Goal: Information Seeking & Learning: Learn about a topic

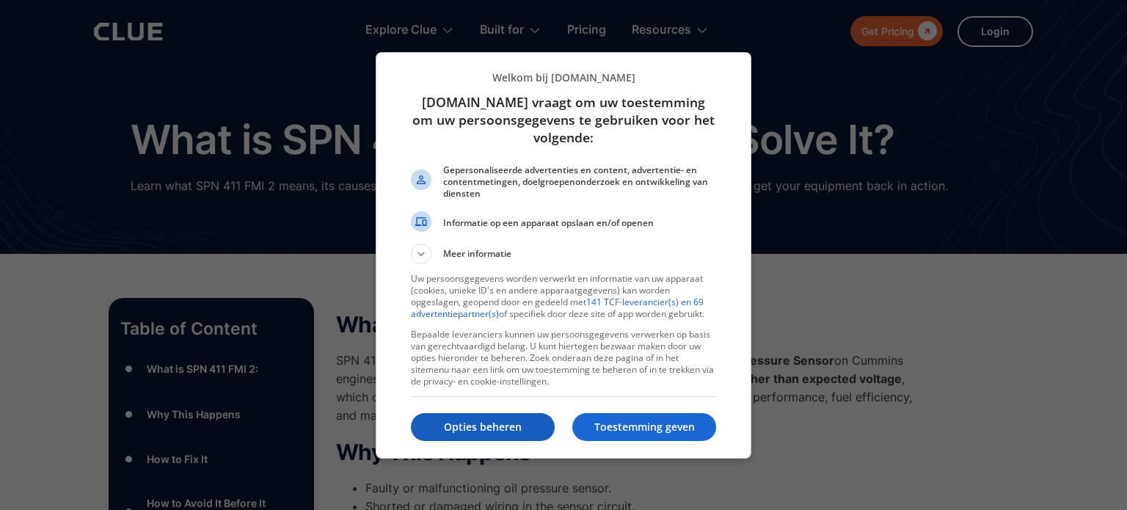
click at [519, 421] on p "Opties beheren" at bounding box center [483, 427] width 144 height 15
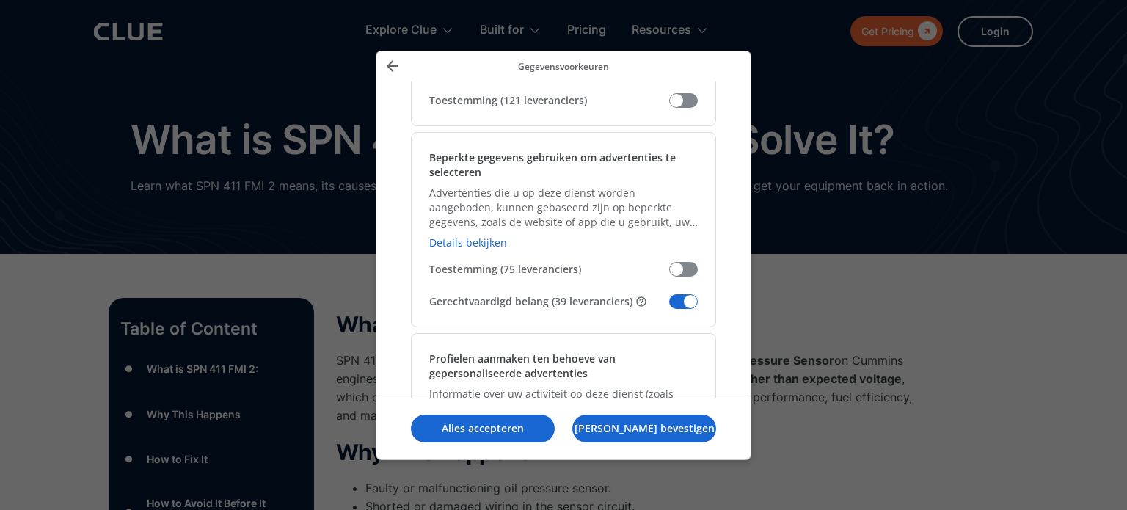
scroll to position [244, 0]
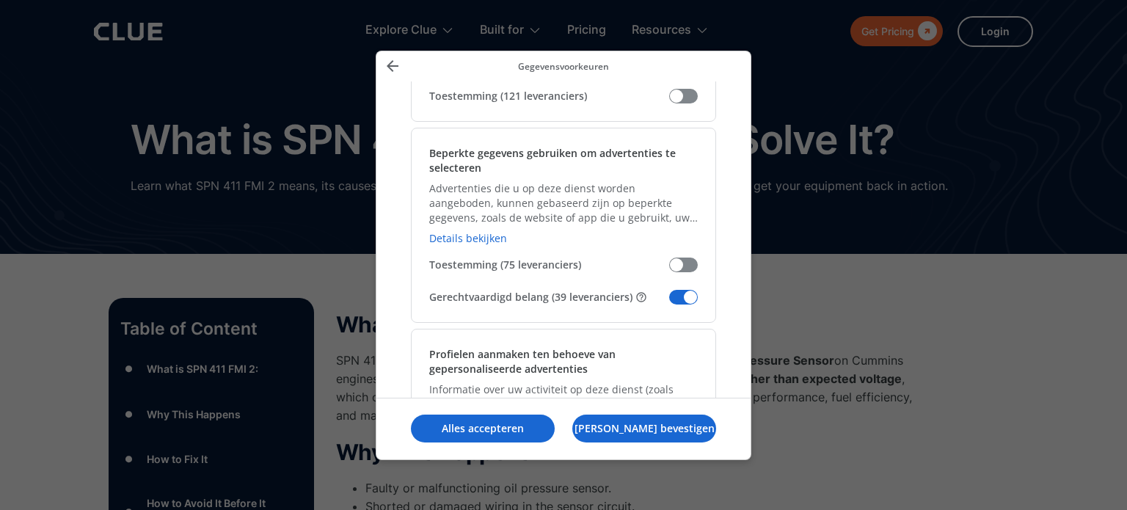
click at [681, 301] on span "Uw gegevens beheren" at bounding box center [683, 297] width 29 height 15
click at [669, 302] on input "Gerechtvaardigd belang (39 leveranciers)" at bounding box center [669, 302] width 0 height 0
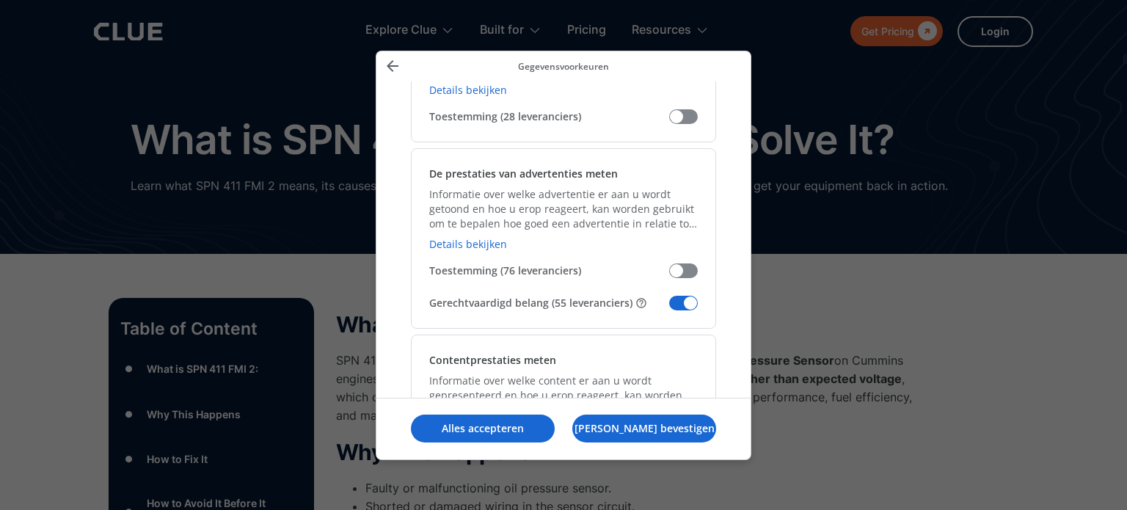
click at [681, 301] on span "Uw gegevens beheren" at bounding box center [683, 303] width 29 height 15
click at [669, 308] on input "Gerechtvaardigd belang (55 leveranciers)" at bounding box center [669, 308] width 0 height 0
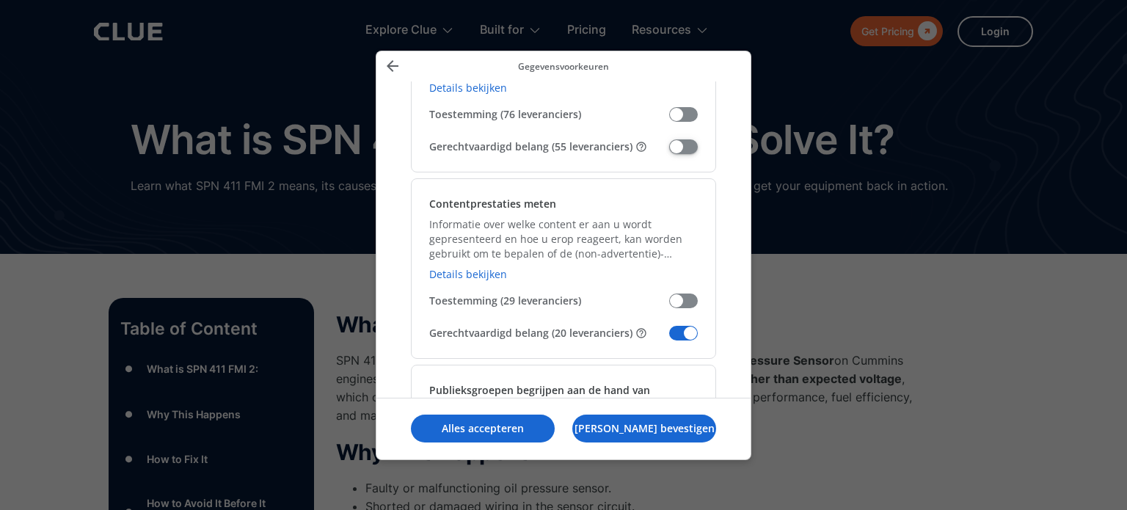
scroll to position [1241, 0]
click at [681, 325] on span "Uw gegevens beheren" at bounding box center [683, 332] width 29 height 15
click at [669, 337] on input "Gerechtvaardigd belang (20 leveranciers)" at bounding box center [669, 337] width 0 height 0
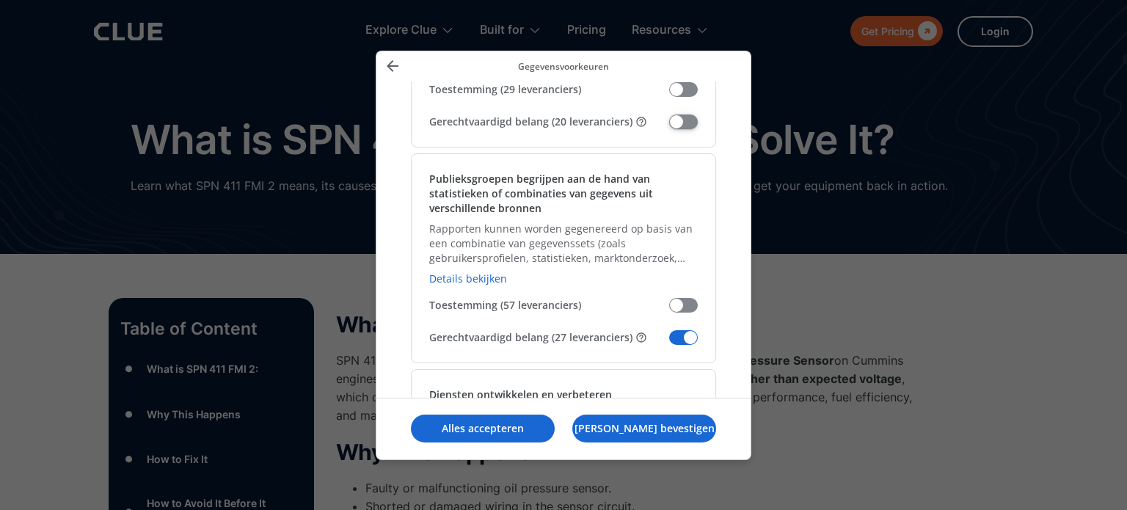
scroll to position [1465, 0]
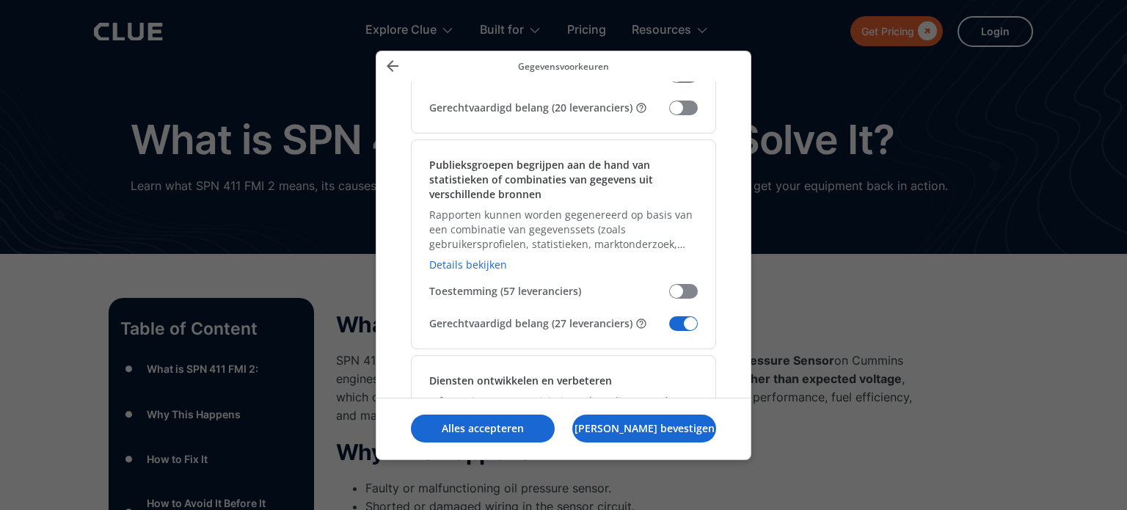
click at [681, 324] on span "Uw gegevens beheren" at bounding box center [683, 323] width 29 height 15
click at [669, 329] on input "Gerechtvaardigd belang (27 leveranciers)" at bounding box center [669, 329] width 0 height 0
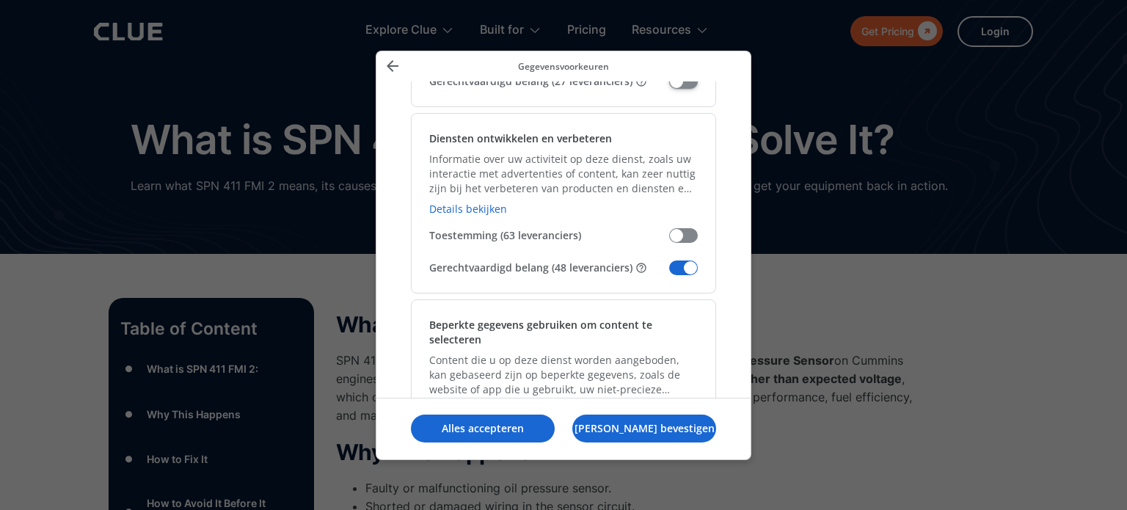
scroll to position [1707, 0]
click at [677, 268] on span "Uw gegevens beheren" at bounding box center [683, 267] width 29 height 15
click at [669, 273] on input "Gerechtvaardigd belang (48 leveranciers)" at bounding box center [669, 273] width 0 height 0
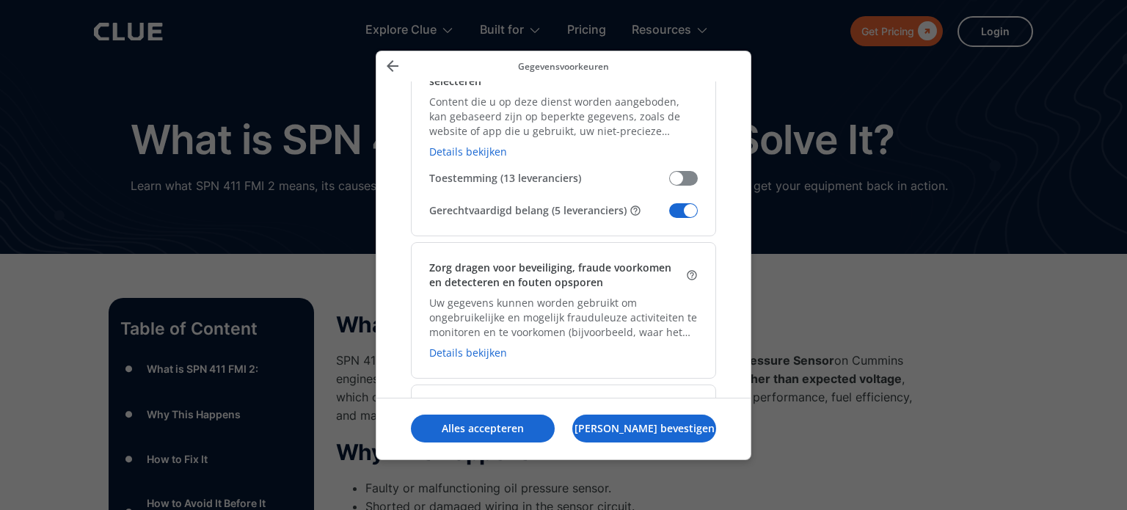
scroll to position [1967, 0]
click at [682, 205] on span "Uw gegevens beheren" at bounding box center [683, 209] width 29 height 15
click at [669, 214] on input "Gerechtvaardigd belang (5 leveranciers)" at bounding box center [669, 214] width 0 height 0
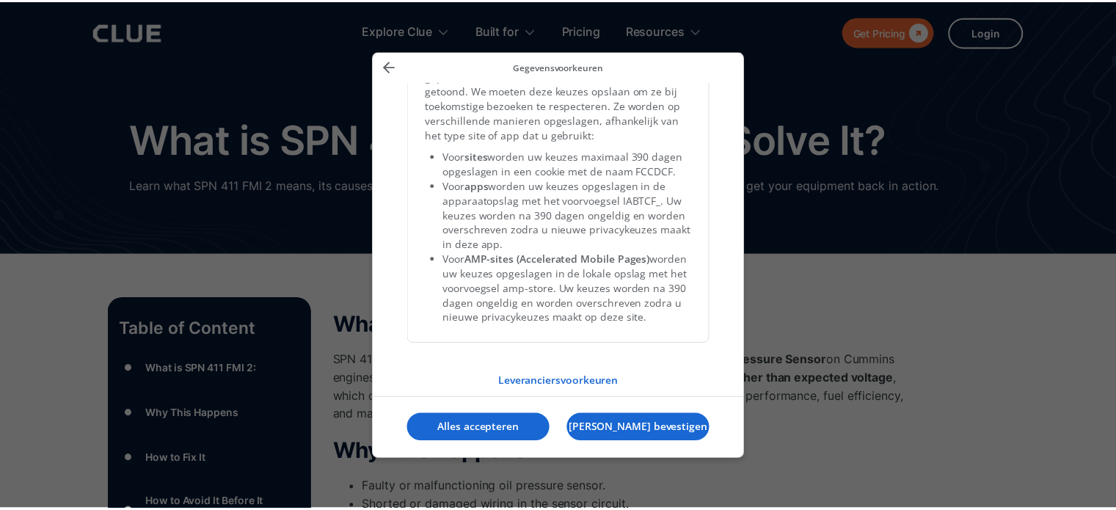
scroll to position [3274, 0]
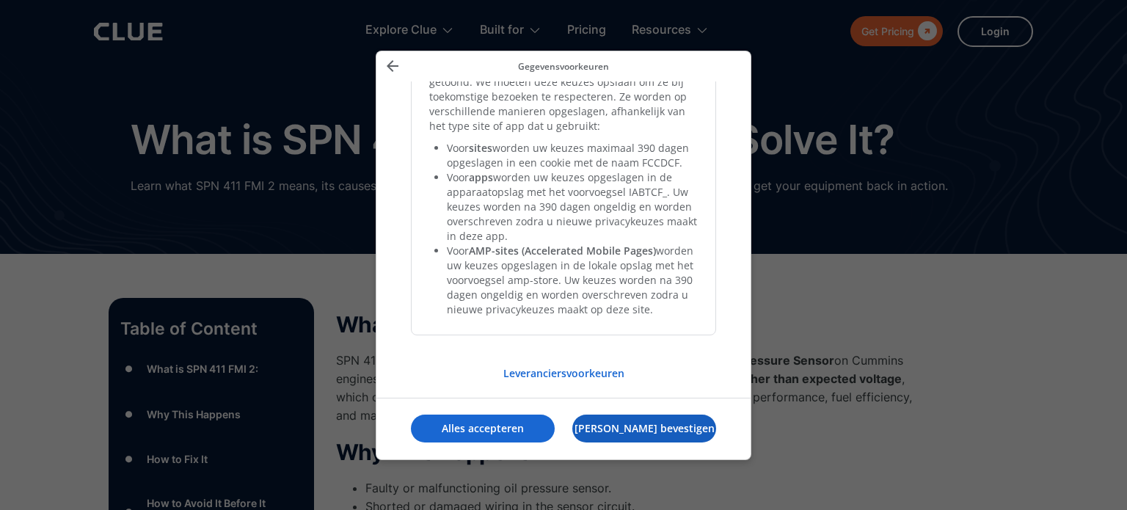
click at [620, 429] on p "[PERSON_NAME] bevestigen" at bounding box center [644, 428] width 144 height 15
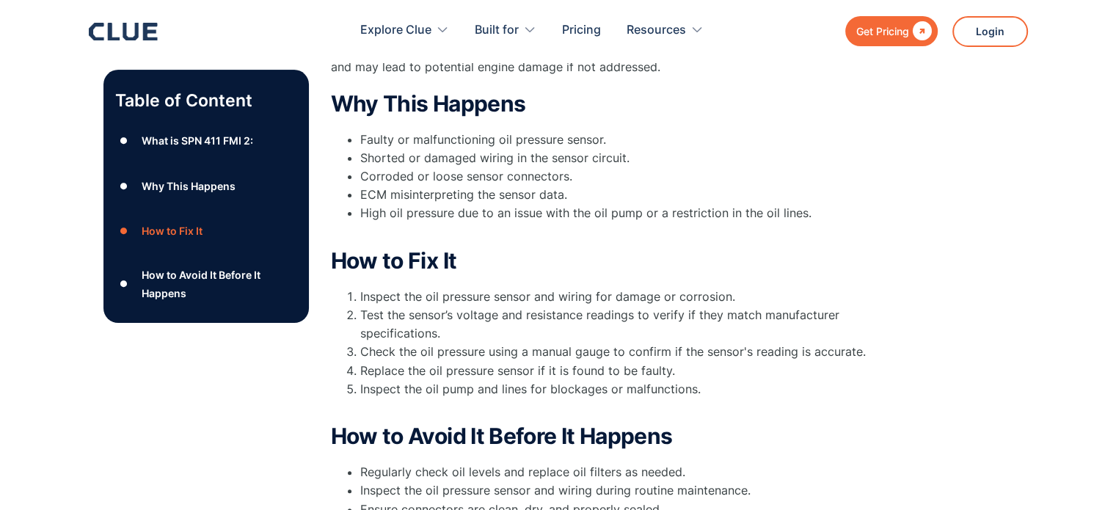
scroll to position [351, 0]
